Goal: Use online tool/utility: Utilize a website feature to perform a specific function

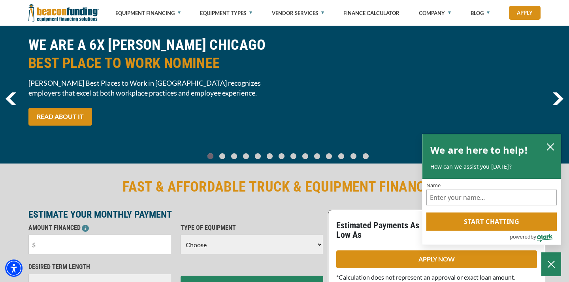
scroll to position [62, 0]
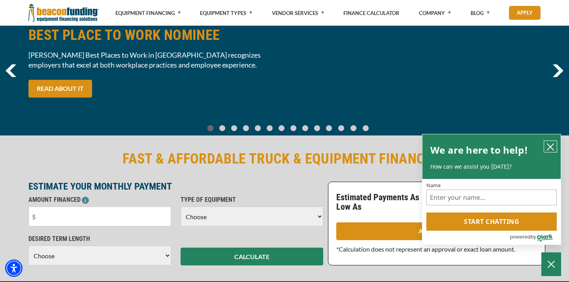
click at [551, 147] on icon "close chatbox" at bounding box center [550, 147] width 6 height 6
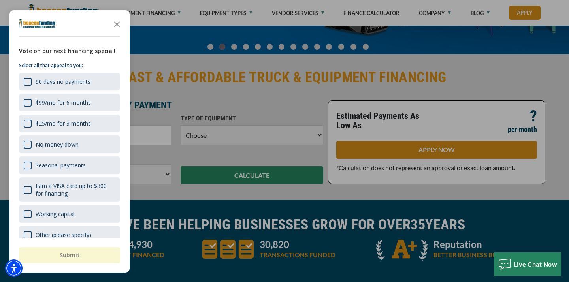
scroll to position [145, 0]
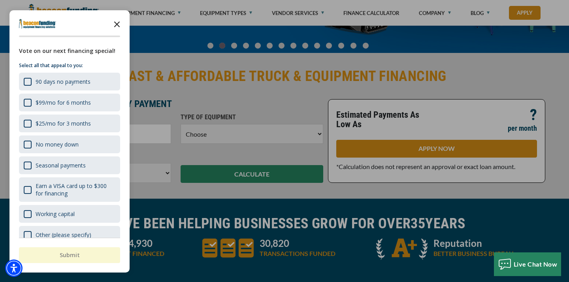
click at [116, 27] on icon "Close the survey" at bounding box center [117, 24] width 16 height 16
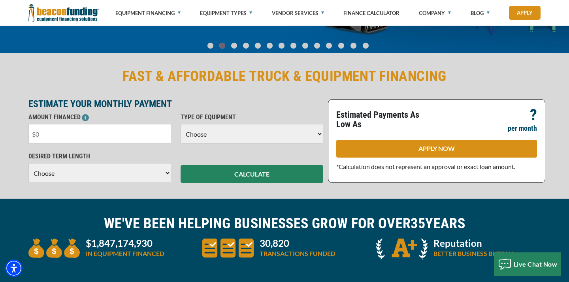
click at [76, 132] on input "text" at bounding box center [99, 134] width 143 height 20
type input "$30,000"
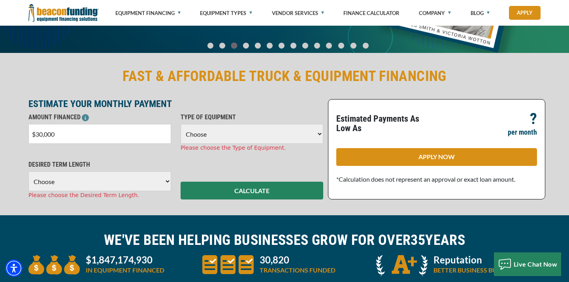
select select "23"
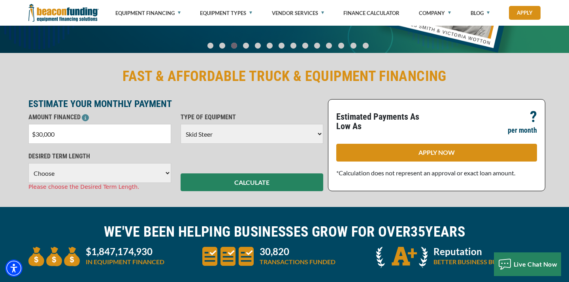
select select "60"
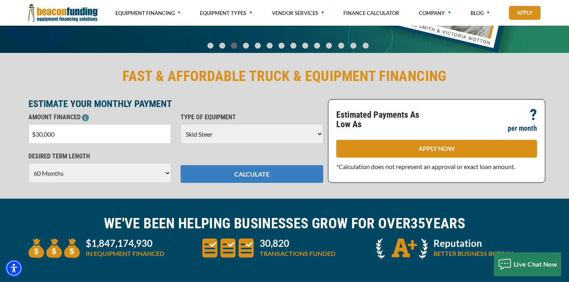
click at [249, 178] on button "CALCULATE" at bounding box center [251, 174] width 143 height 18
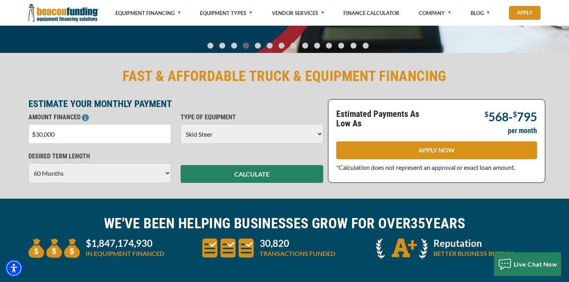
drag, startPoint x: 58, startPoint y: 134, endPoint x: 34, endPoint y: 133, distance: 24.1
click at [34, 133] on input "$30,000" at bounding box center [99, 134] width 143 height 20
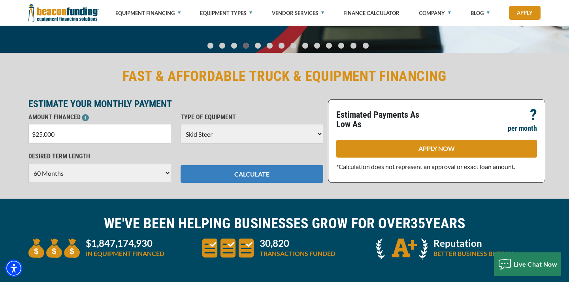
click at [199, 168] on button "CALCULATE" at bounding box center [251, 174] width 143 height 18
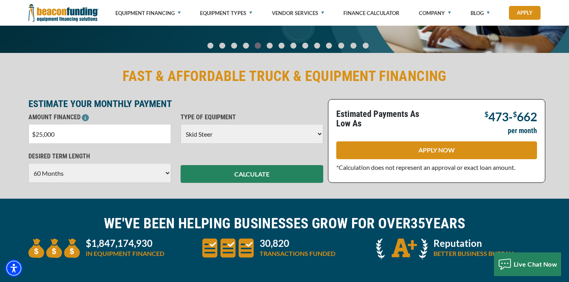
drag, startPoint x: 60, startPoint y: 135, endPoint x: 24, endPoint y: 132, distance: 36.1
click at [24, 132] on div "AMOUNT FINANCED $25,000 Please enter the Amount Financed." at bounding box center [100, 128] width 152 height 31
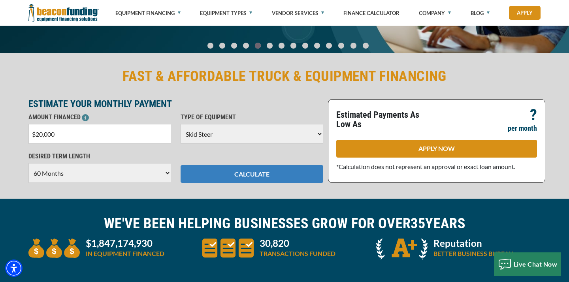
click at [217, 174] on button "CALCULATE" at bounding box center [251, 174] width 143 height 18
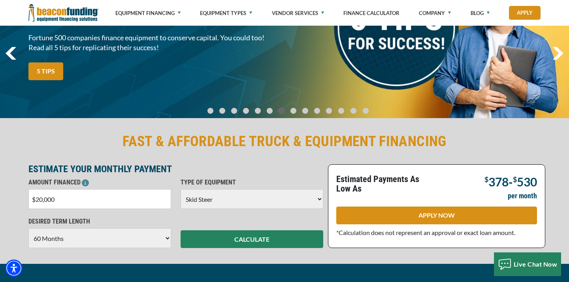
scroll to position [80, 0]
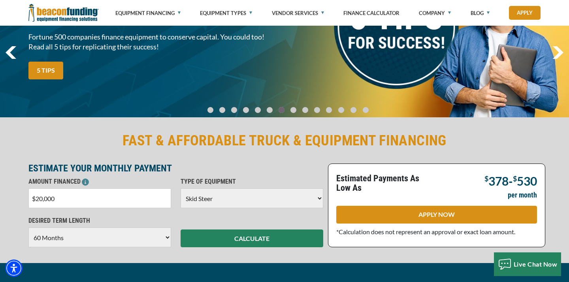
drag, startPoint x: 63, startPoint y: 199, endPoint x: 23, endPoint y: 199, distance: 40.3
click at [23, 199] on div "FAST & AFFORDABLE TRUCK & EQUIPMENT FINANCING ESTIMATE YOUR MONTHLY PAYMENT AMO…" at bounding box center [284, 189] width 569 height 147
type input "$35,000"
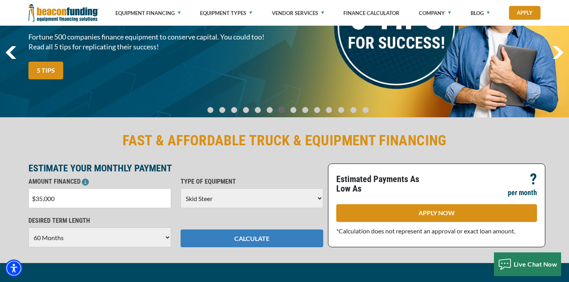
click at [212, 231] on button "CALCULATE" at bounding box center [251, 238] width 143 height 18
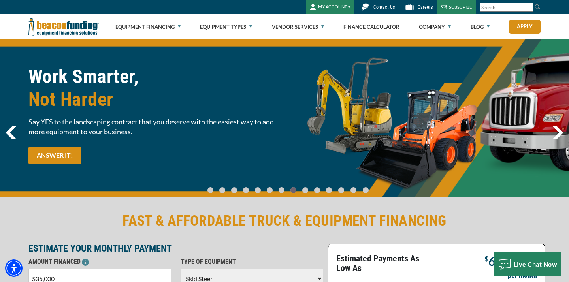
scroll to position [0, 0]
click at [554, 131] on img "next" at bounding box center [557, 132] width 11 height 13
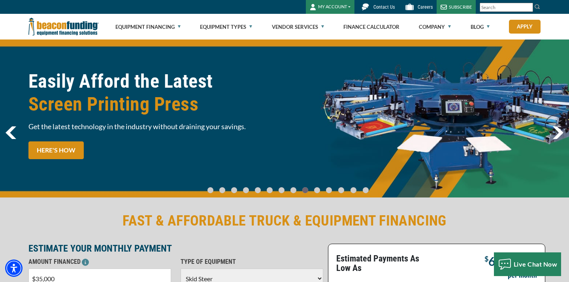
click at [554, 131] on img "next" at bounding box center [557, 132] width 11 height 13
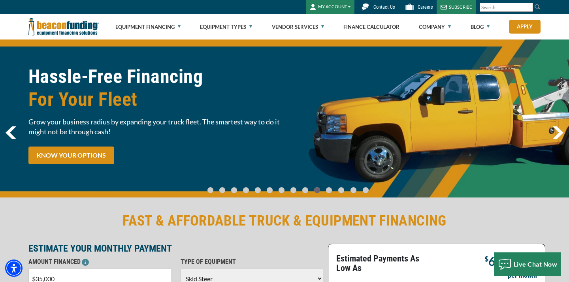
click at [554, 131] on img "next" at bounding box center [557, 132] width 11 height 13
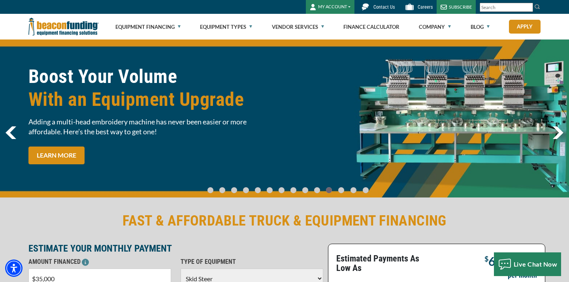
click at [554, 131] on img "next" at bounding box center [557, 132] width 11 height 13
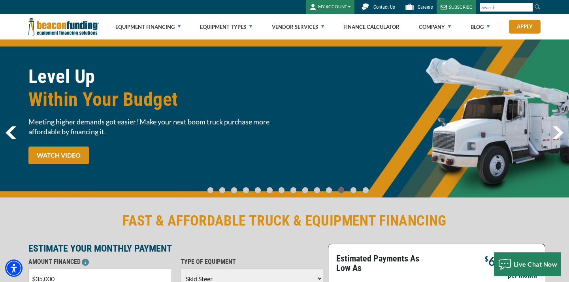
click at [554, 132] on img "next" at bounding box center [557, 132] width 11 height 13
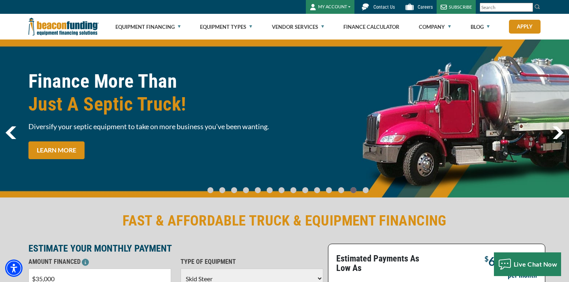
click at [554, 132] on img "next" at bounding box center [557, 132] width 11 height 13
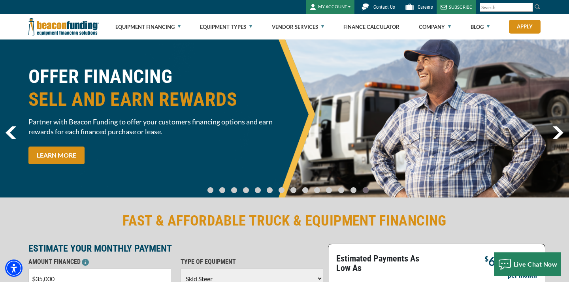
click at [554, 132] on img "next" at bounding box center [557, 132] width 11 height 13
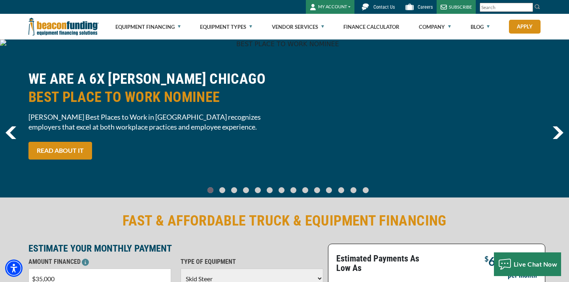
click at [554, 132] on img "next" at bounding box center [557, 132] width 11 height 13
